Goal: Information Seeking & Learning: Learn about a topic

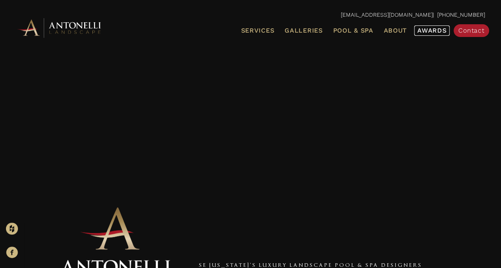
click at [435, 26] on link "Awards" at bounding box center [431, 30] width 35 height 10
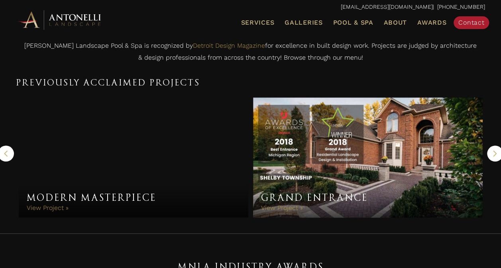
scroll to position [366, 0]
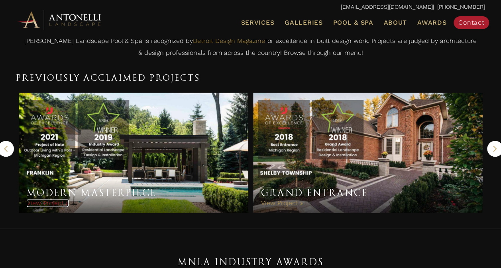
click at [34, 201] on link "View Project »" at bounding box center [48, 204] width 42 height 8
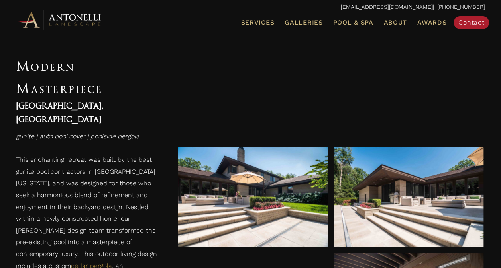
scroll to position [940, 0]
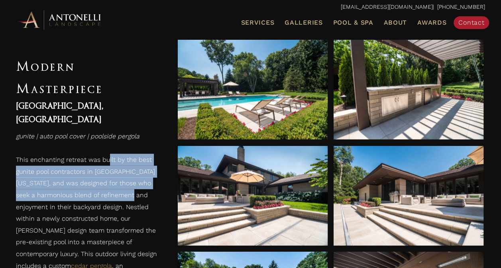
drag, startPoint x: 105, startPoint y: 176, endPoint x: 106, endPoint y: 152, distance: 24.3
click at [106, 154] on p "This enchanting retreat was built by the best gunite pool contractors in [GEOGR…" at bounding box center [89, 256] width 146 height 204
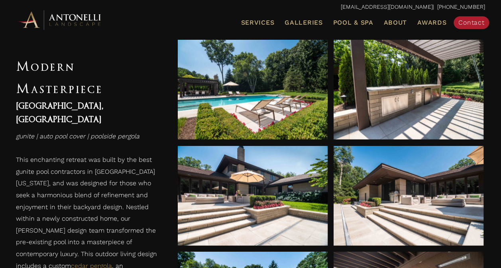
drag, startPoint x: 106, startPoint y: 152, endPoint x: 100, endPoint y: 218, distance: 66.4
click at [100, 218] on p "This enchanting retreat was built by the best gunite pool contractors in [GEOGR…" at bounding box center [89, 256] width 146 height 204
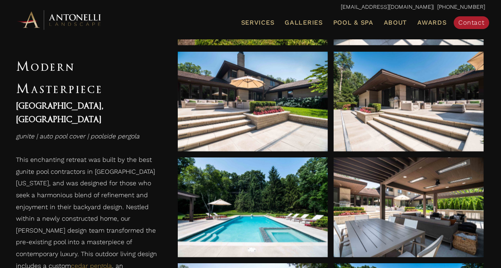
scroll to position [1131, 0]
